Goal: Check status: Check status

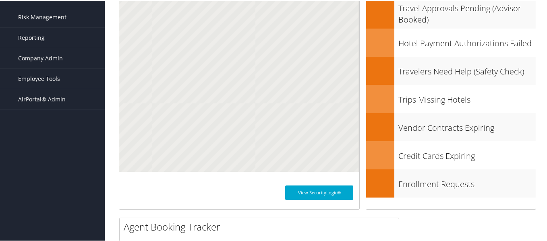
click at [34, 47] on span "Reporting" at bounding box center [31, 37] width 27 height 20
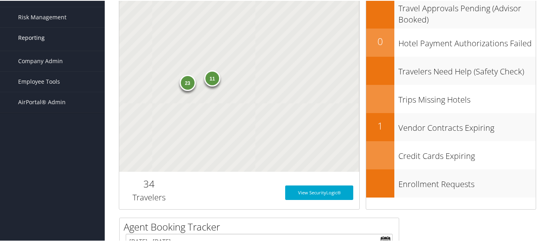
scroll to position [121, 0]
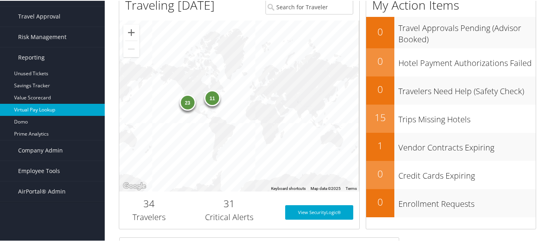
click at [26, 109] on link "Virtual Pay Lookup" at bounding box center [52, 109] width 105 height 12
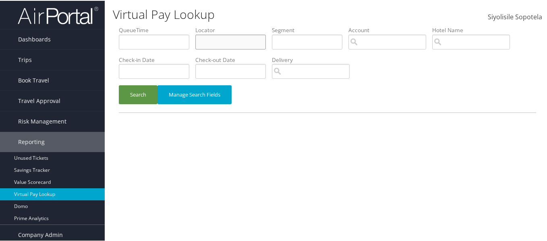
click at [228, 42] on input "text" at bounding box center [231, 41] width 71 height 15
paste input "AHUPDM"
type input "AHUPDM"
click at [119, 85] on button "Search" at bounding box center [138, 94] width 39 height 19
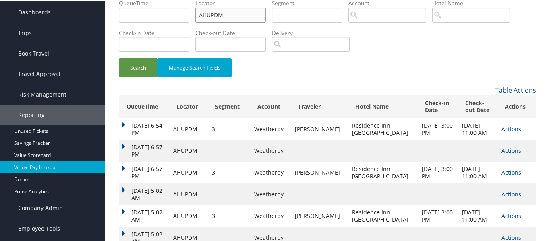
scroll to position [40, 0]
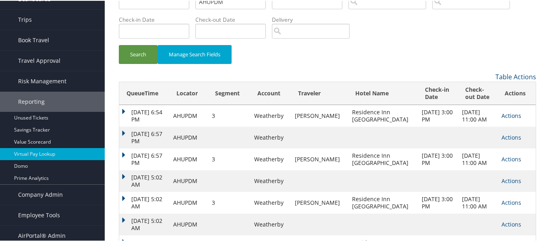
click at [502, 113] on link "Actions" at bounding box center [512, 115] width 20 height 8
click at [508, 139] on link "Logs" at bounding box center [515, 140] width 38 height 14
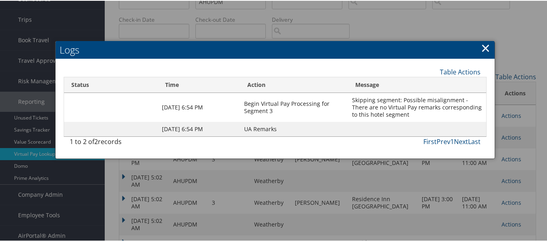
click at [484, 44] on link "×" at bounding box center [485, 47] width 9 height 16
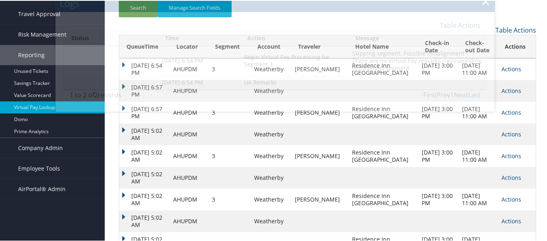
scroll to position [134, 0]
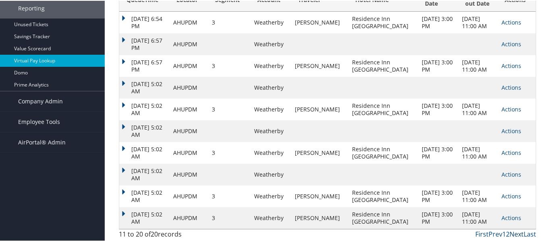
click at [510, 231] on link "Next" at bounding box center [517, 233] width 14 height 9
click at [512, 231] on link "Next" at bounding box center [517, 233] width 14 height 9
click at [504, 215] on link "Actions" at bounding box center [512, 218] width 20 height 8
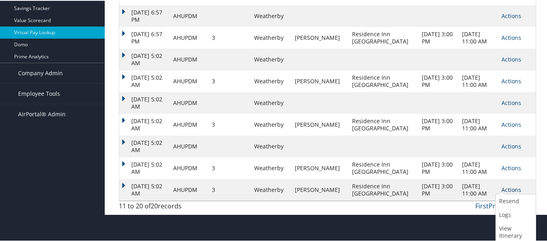
click at [502, 187] on link "Actions" at bounding box center [512, 189] width 20 height 8
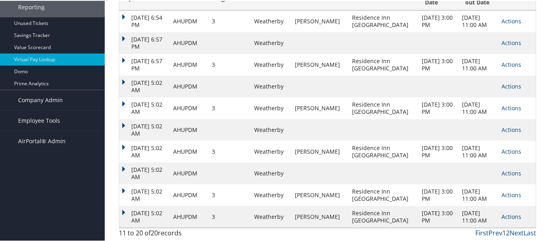
scroll to position [134, 0]
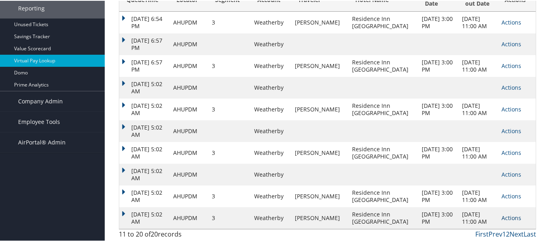
click at [502, 216] on link "Actions" at bounding box center [512, 218] width 20 height 8
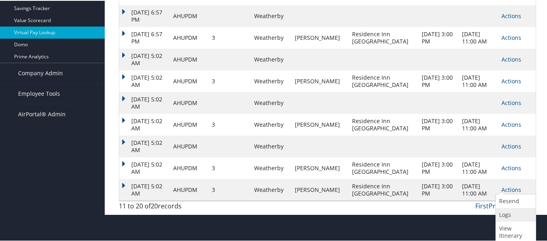
click at [505, 210] on link "Logs" at bounding box center [515, 215] width 38 height 14
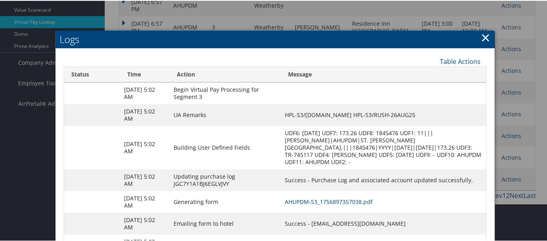
scroll to position [210, 0]
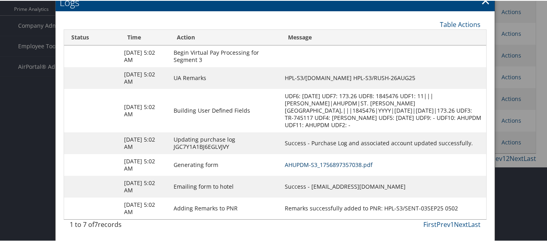
click at [357, 161] on link "AHUPDM-S3_1756897357038.pdf" at bounding box center [329, 164] width 88 height 8
